Goal: Check status: Check status

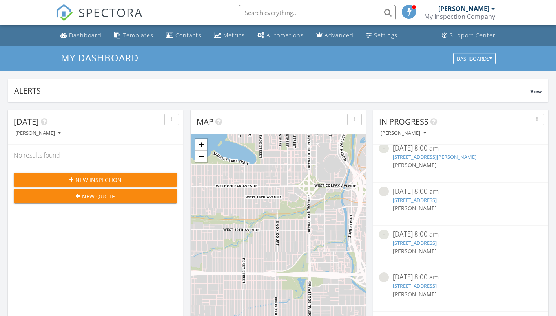
scroll to position [185, 0]
click at [437, 196] on link "[STREET_ADDRESS]" at bounding box center [415, 199] width 44 height 7
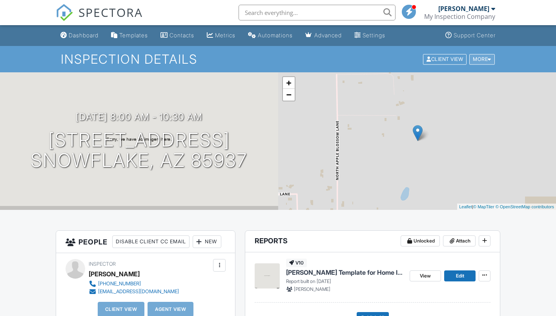
click at [478, 61] on div "More" at bounding box center [483, 59] width 26 height 11
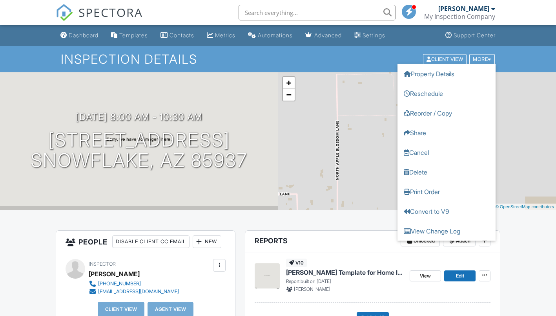
click at [515, 55] on div "Inspection Details Client View More Property Details Reschedule Reorder / Copy …" at bounding box center [278, 59] width 556 height 26
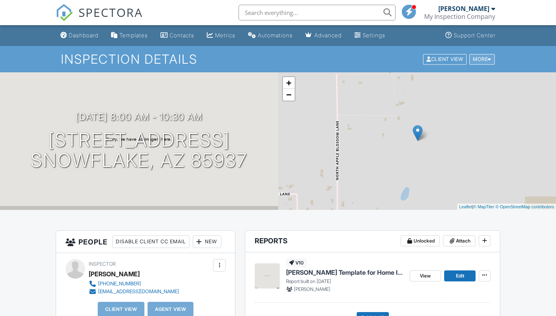
click at [484, 60] on div "More" at bounding box center [483, 59] width 26 height 11
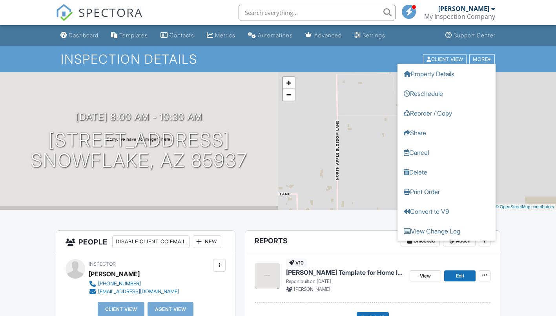
click at [372, 68] on div "Inspection Details Client View More Property Details Reschedule Reorder / Copy …" at bounding box center [278, 59] width 556 height 26
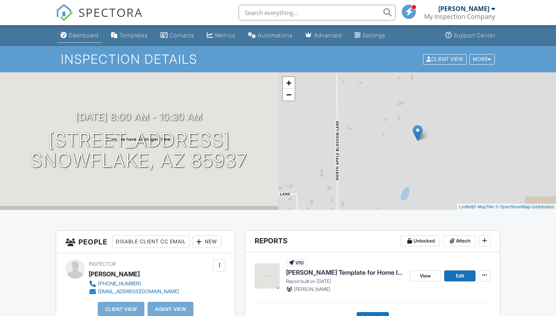
click at [86, 40] on link "Dashboard" at bounding box center [79, 35] width 44 height 15
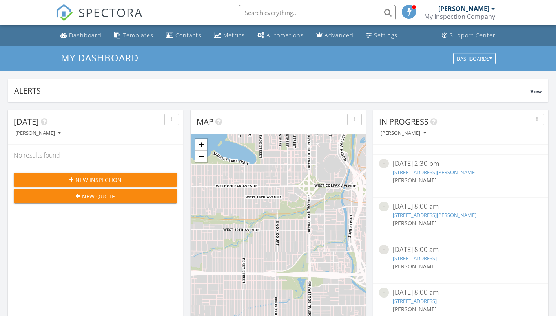
scroll to position [126, 0]
click at [437, 255] on link "[STREET_ADDRESS]" at bounding box center [415, 258] width 44 height 7
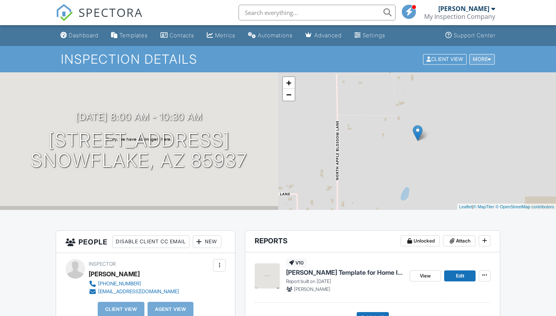
click at [475, 59] on div "More" at bounding box center [483, 59] width 26 height 11
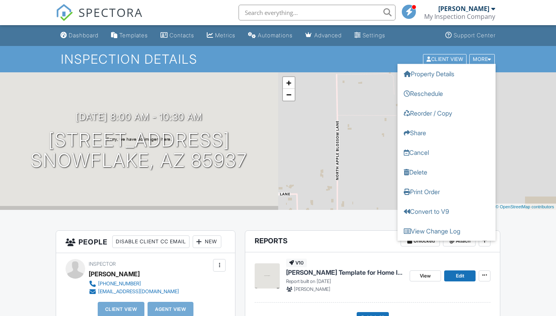
click at [532, 59] on div "Inspection Details Client View More Property Details Reschedule Reorder / Copy …" at bounding box center [278, 59] width 556 height 26
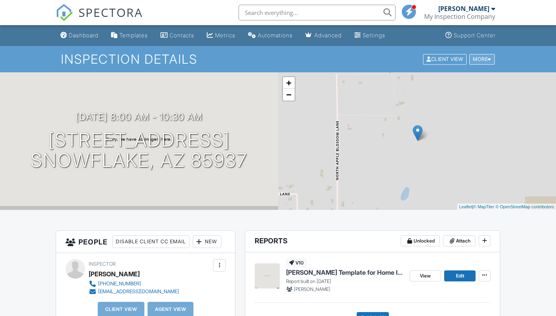
click at [488, 60] on div at bounding box center [490, 59] width 4 height 5
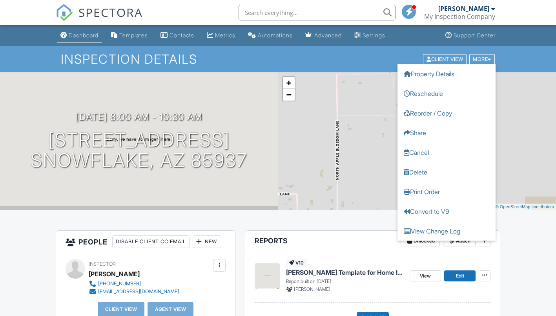
click at [71, 36] on div "Dashboard" at bounding box center [84, 35] width 30 height 7
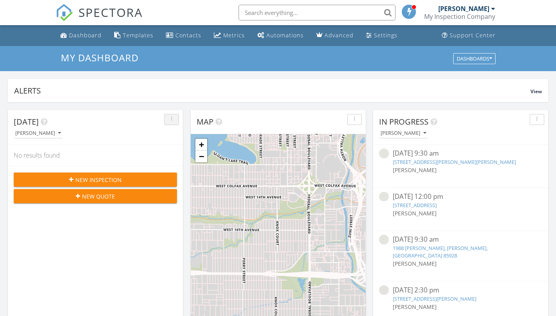
click at [170, 118] on div "button" at bounding box center [171, 119] width 7 height 5
click at [186, 140] on div "Refresh" at bounding box center [185, 137] width 28 height 9
click at [176, 124] on button "button" at bounding box center [172, 119] width 15 height 11
click at [53, 137] on button "[PERSON_NAME]" at bounding box center [38, 133] width 49 height 11
click at [47, 152] on div "All Inspectors" at bounding box center [44, 150] width 49 height 9
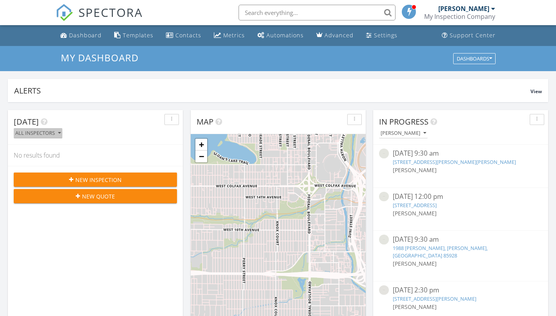
click at [48, 135] on div "All Inspectors" at bounding box center [38, 132] width 46 height 5
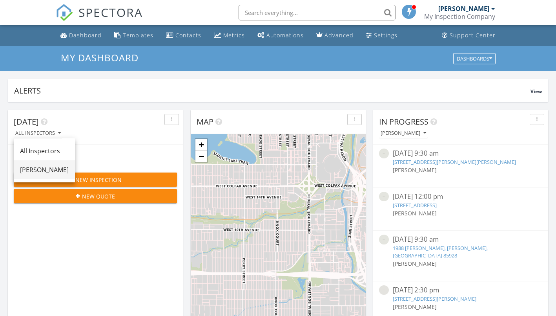
click at [47, 165] on link "[PERSON_NAME]" at bounding box center [44, 169] width 61 height 19
